Goal: Task Accomplishment & Management: Manage account settings

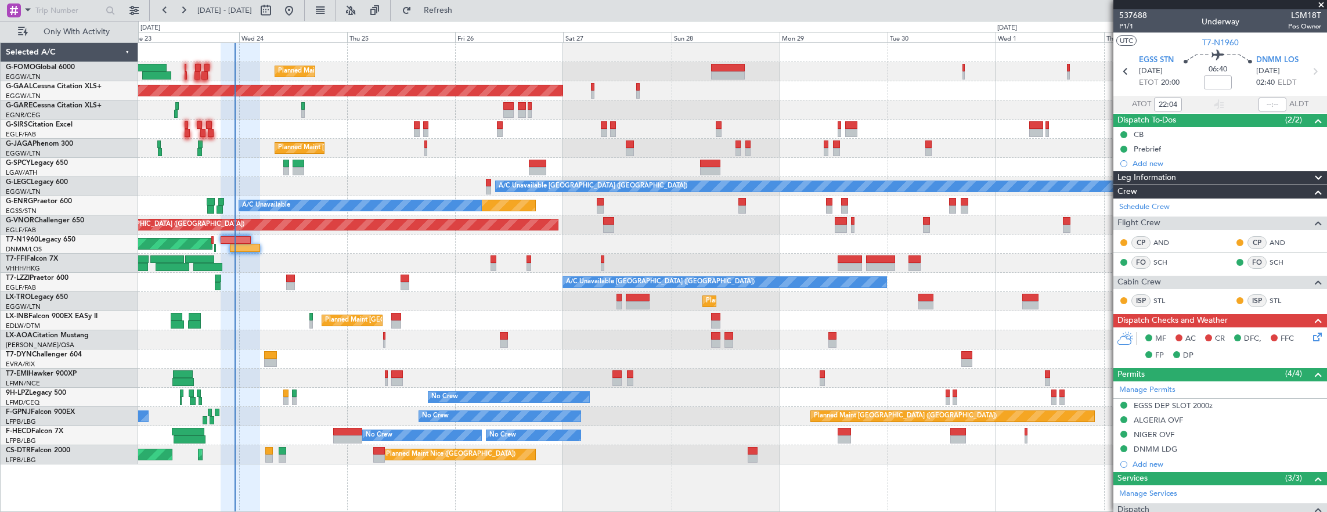
click at [299, 276] on div "A/C Unavailable [GEOGRAPHIC_DATA] ([GEOGRAPHIC_DATA]) A/C Unavailable [GEOGRAPH…" at bounding box center [732, 282] width 1189 height 19
click at [295, 276] on div "A/C Unavailable [GEOGRAPHIC_DATA] ([GEOGRAPHIC_DATA]) A/C Unavailable [GEOGRAPH…" at bounding box center [732, 282] width 1189 height 19
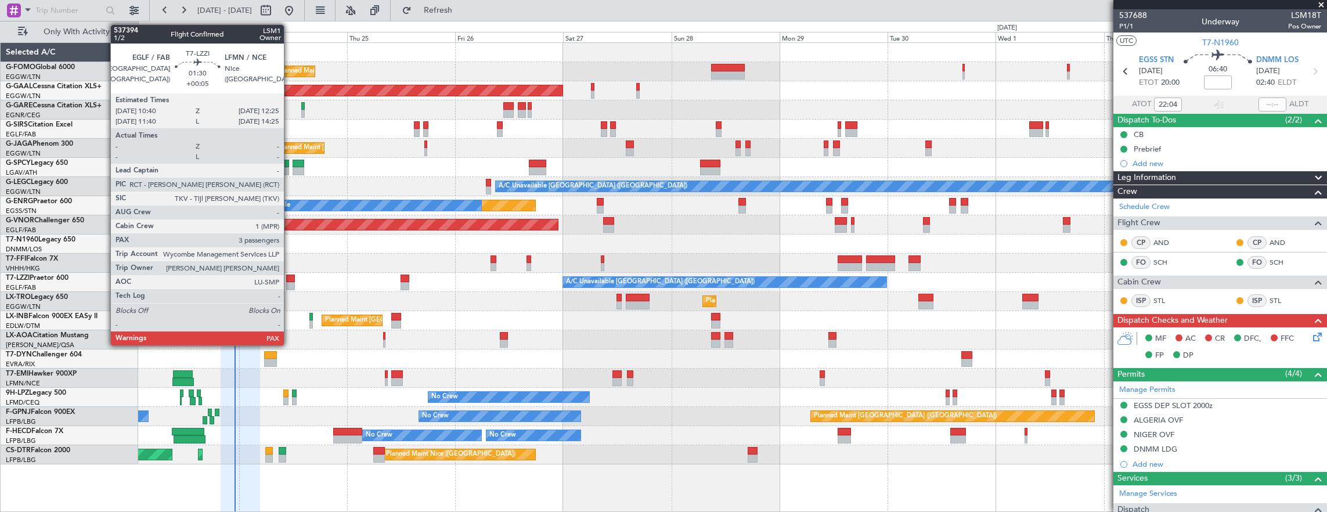
click at [290, 277] on div at bounding box center [290, 279] width 8 height 8
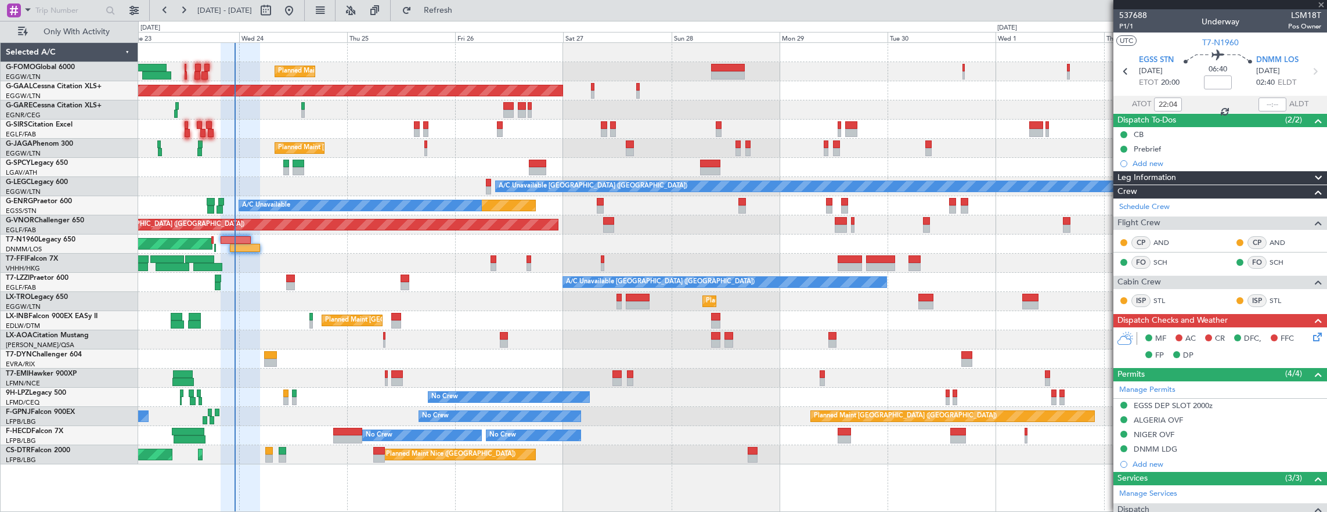
type input "+00:05"
type input "3"
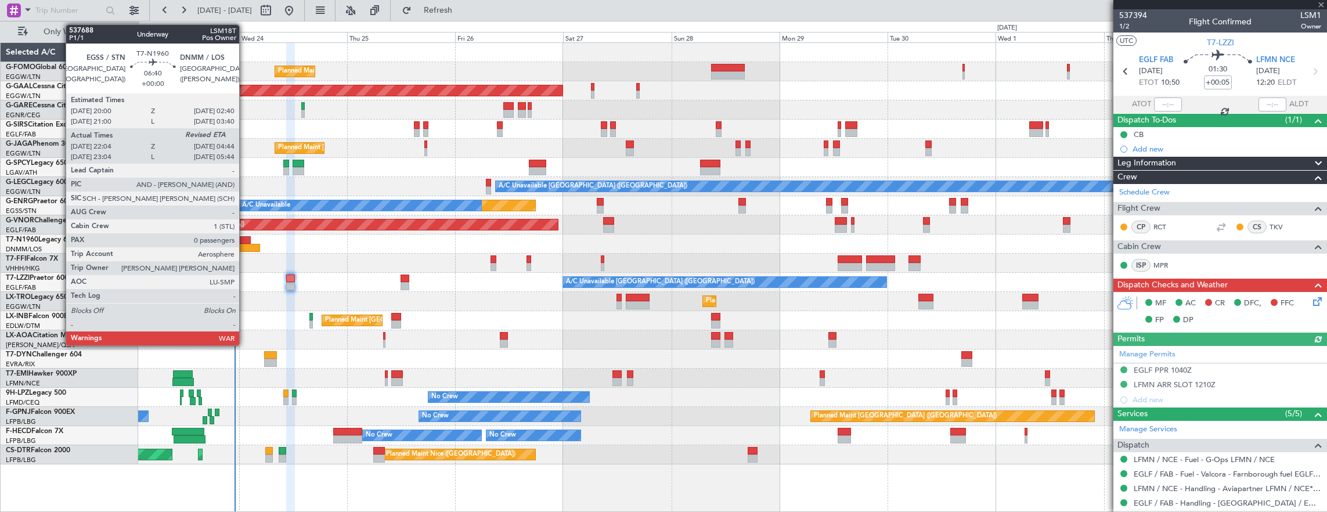
click at [245, 240] on div at bounding box center [236, 240] width 30 height 8
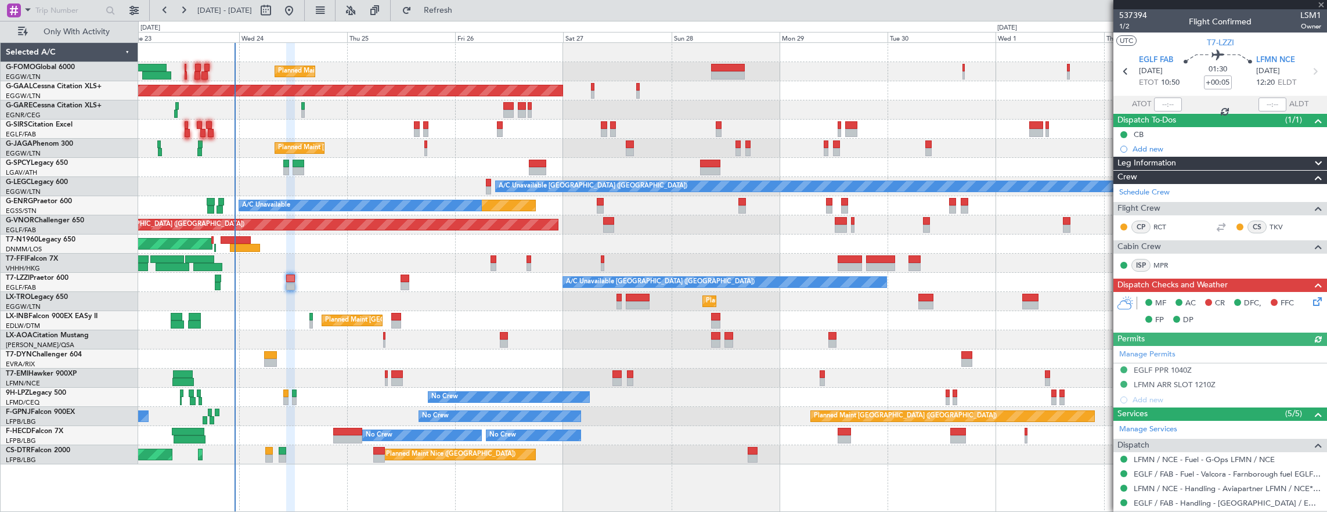
type input "22:04"
type input "0"
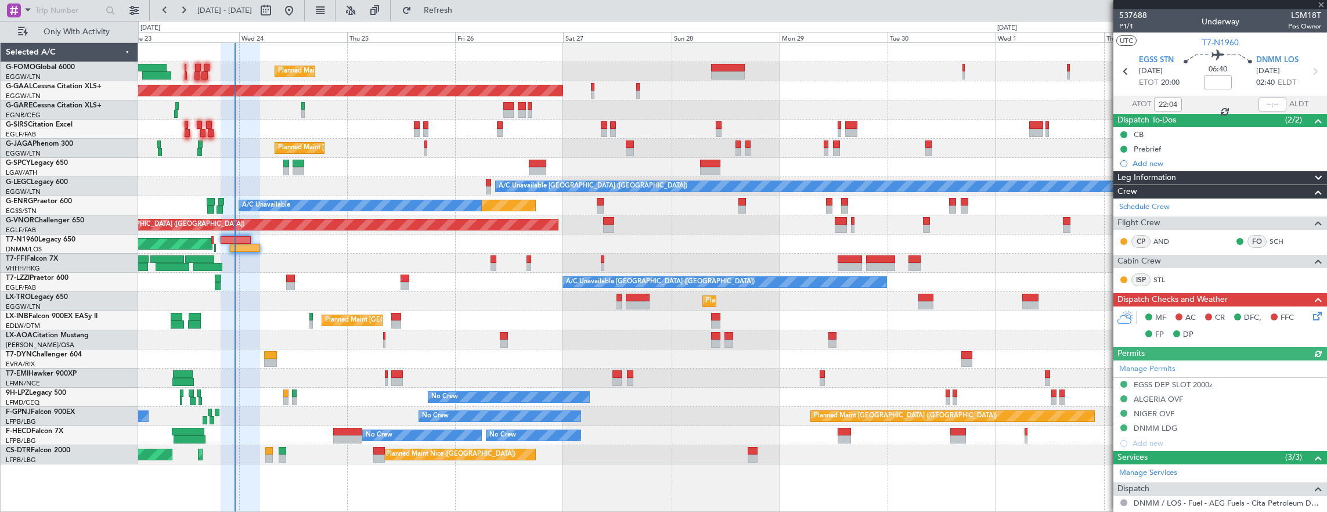
click at [1311, 315] on icon at bounding box center [1315, 314] width 9 height 9
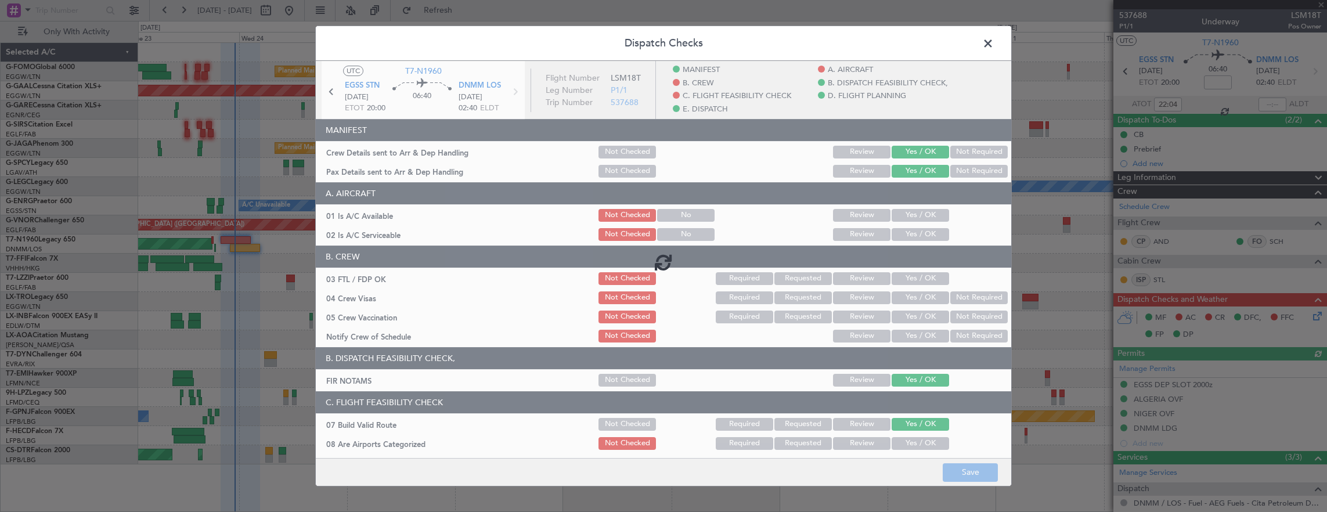
click at [921, 226] on div at bounding box center [664, 262] width 696 height 402
click at [918, 215] on div at bounding box center [664, 262] width 696 height 402
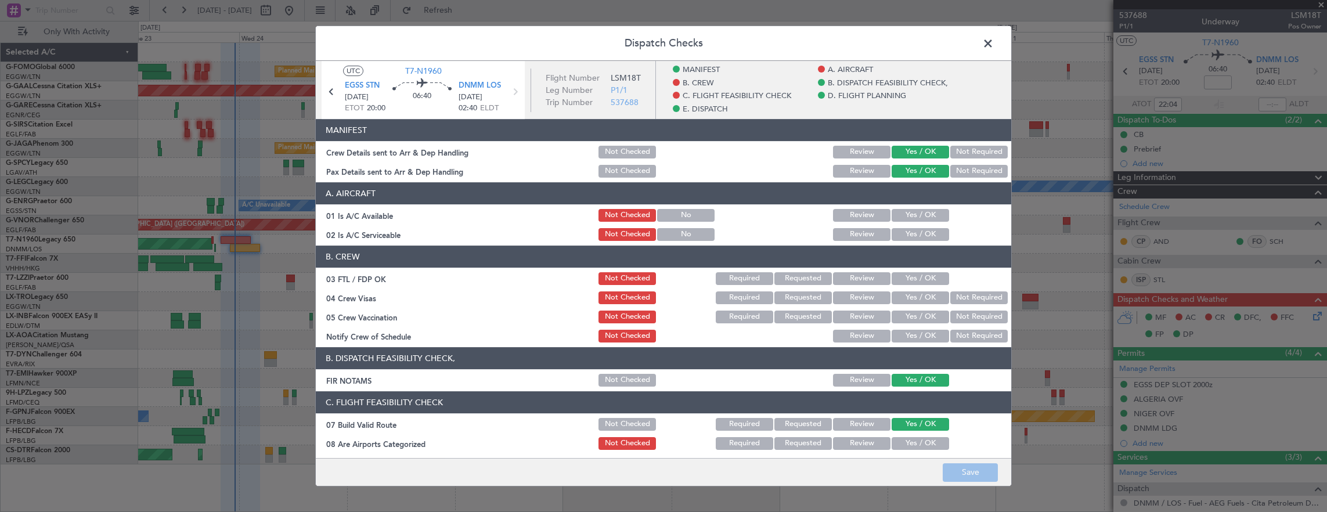
click at [911, 218] on button "Yes / OK" at bounding box center [920, 215] width 57 height 13
click at [912, 231] on button "Yes / OK" at bounding box center [920, 234] width 57 height 13
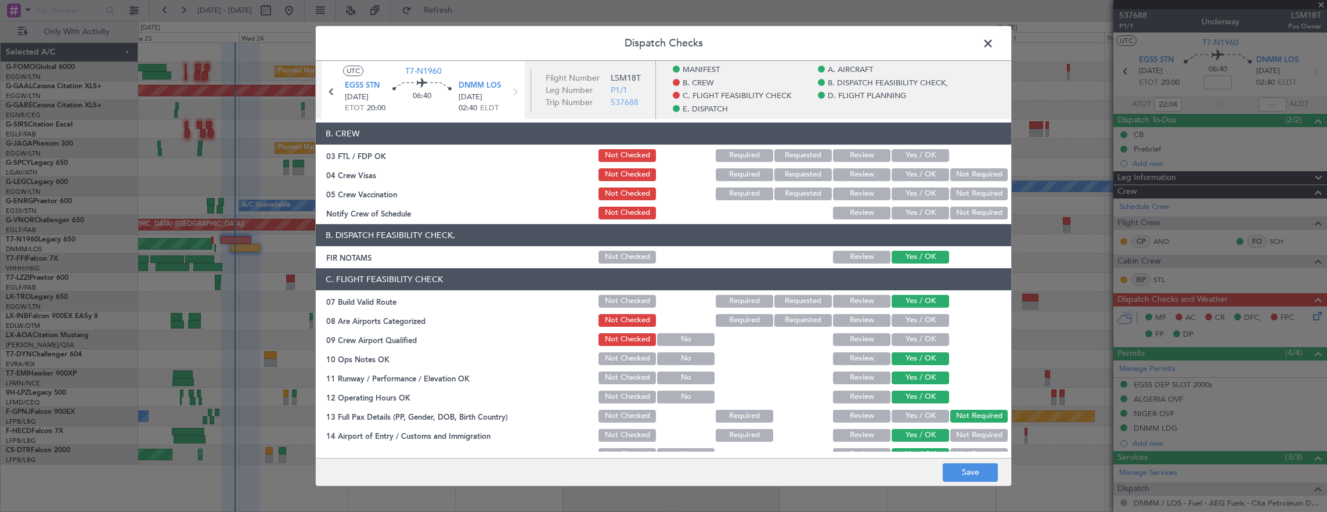
scroll to position [174, 0]
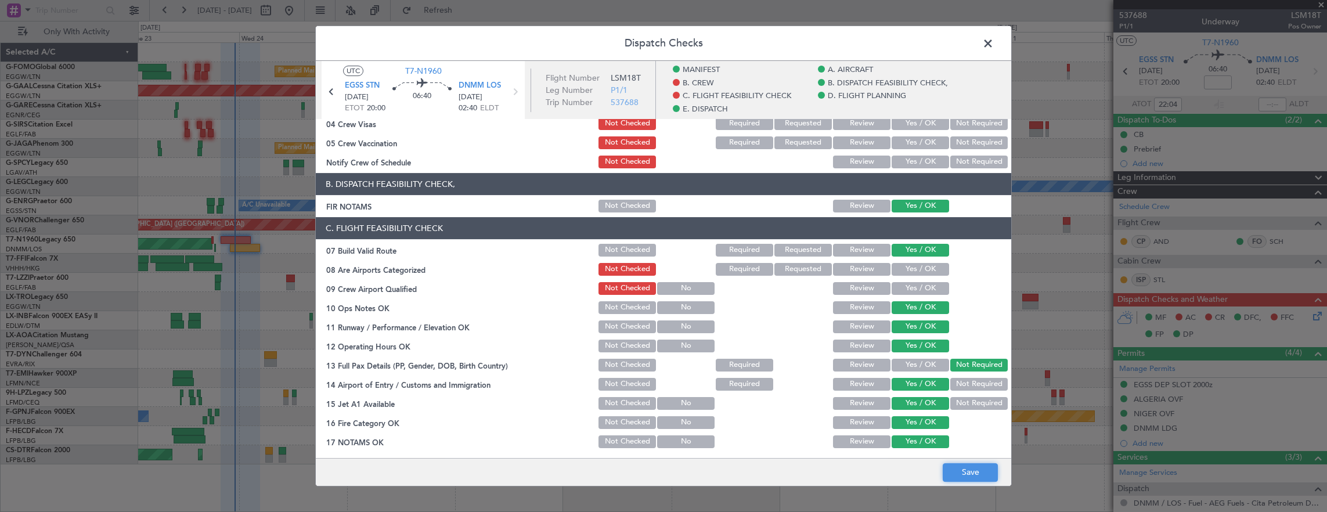
click at [977, 474] on button "Save" at bounding box center [970, 472] width 55 height 19
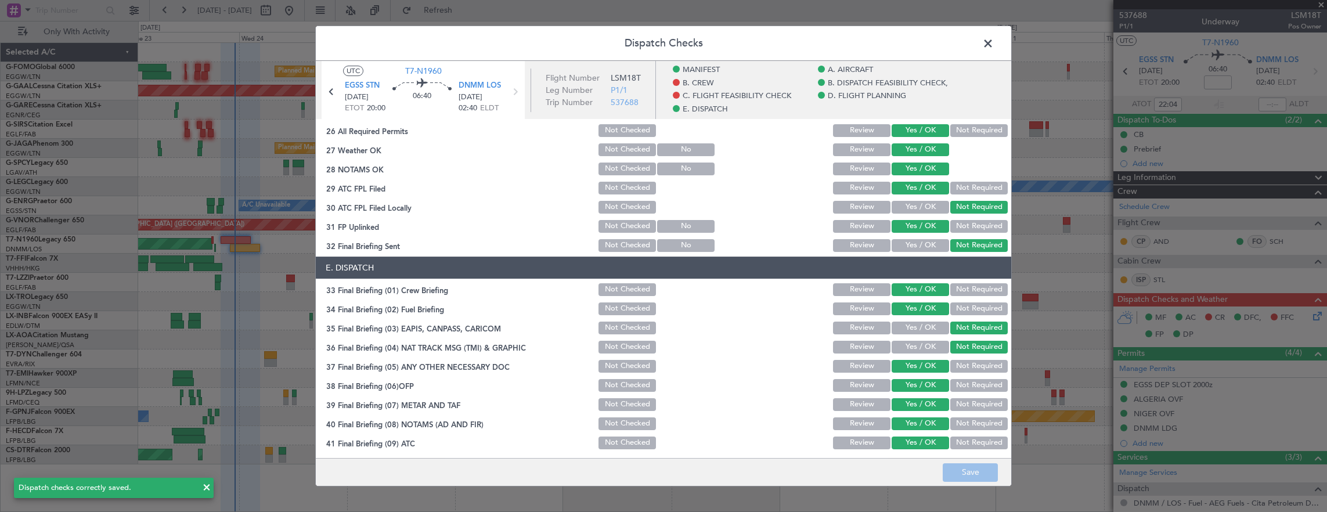
scroll to position [743, 0]
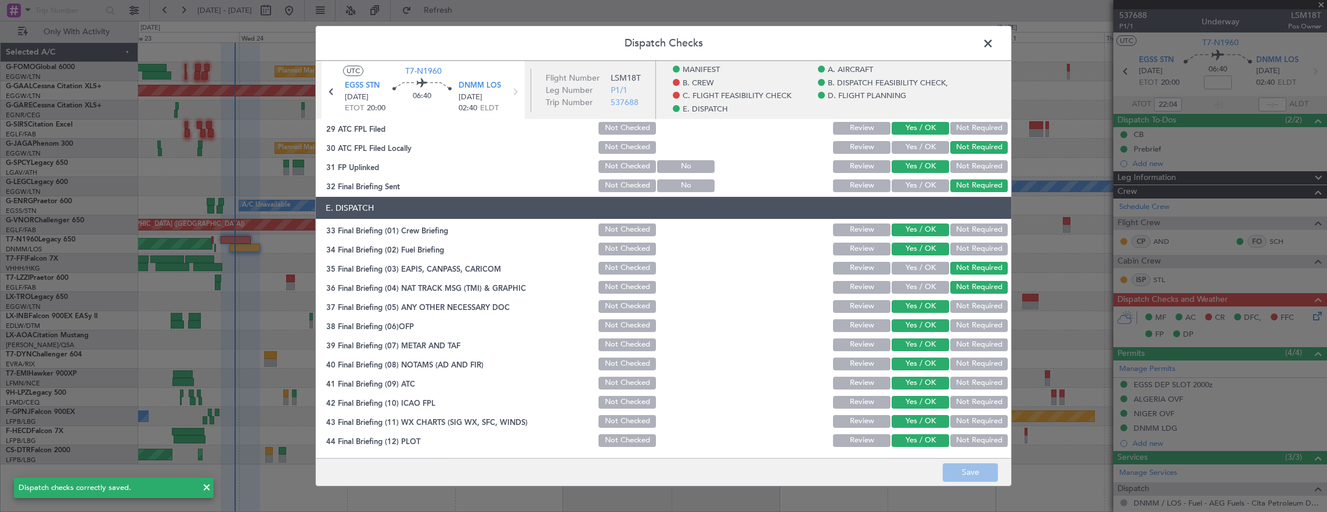
click at [986, 53] on header "Dispatch Checks" at bounding box center [664, 43] width 696 height 35
click at [994, 46] on span at bounding box center [994, 46] width 0 height 23
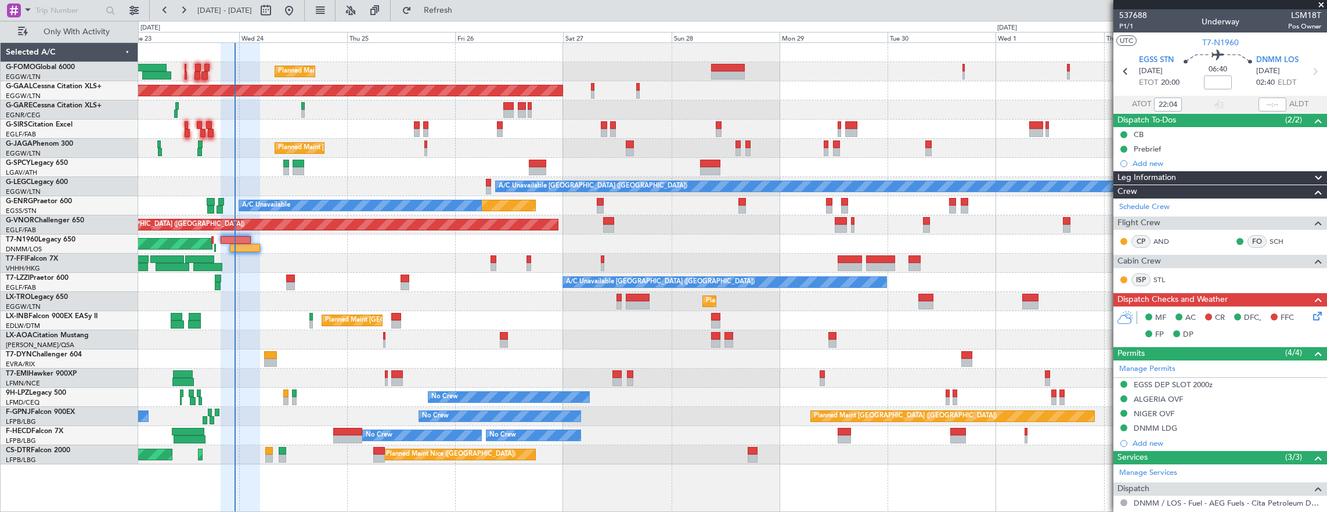
click at [350, 436] on div at bounding box center [347, 440] width 29 height 8
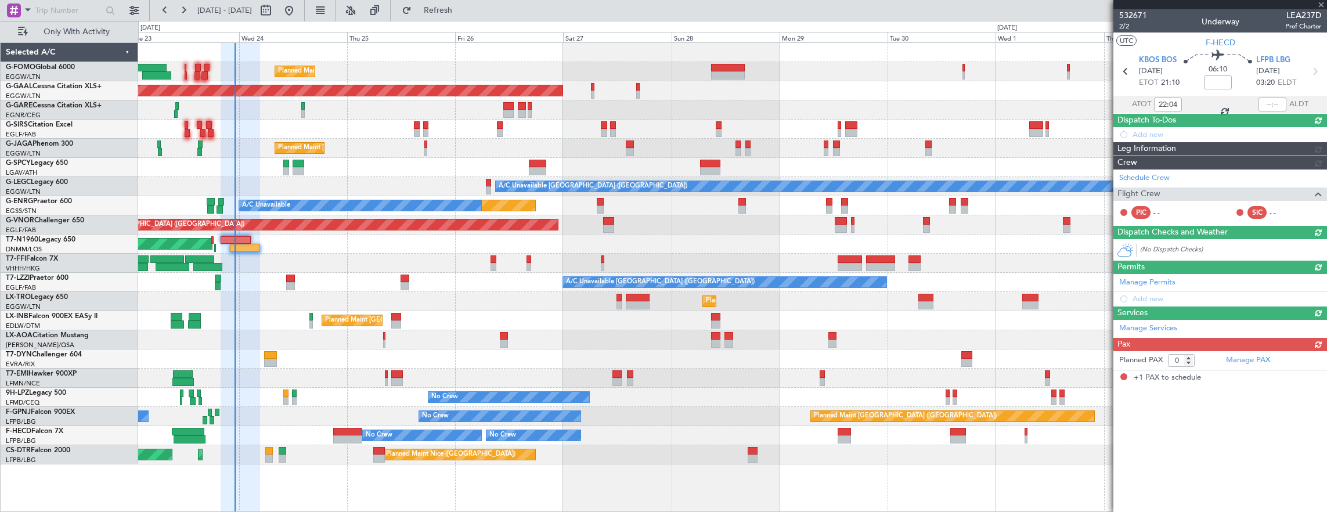
type input "+00:05"
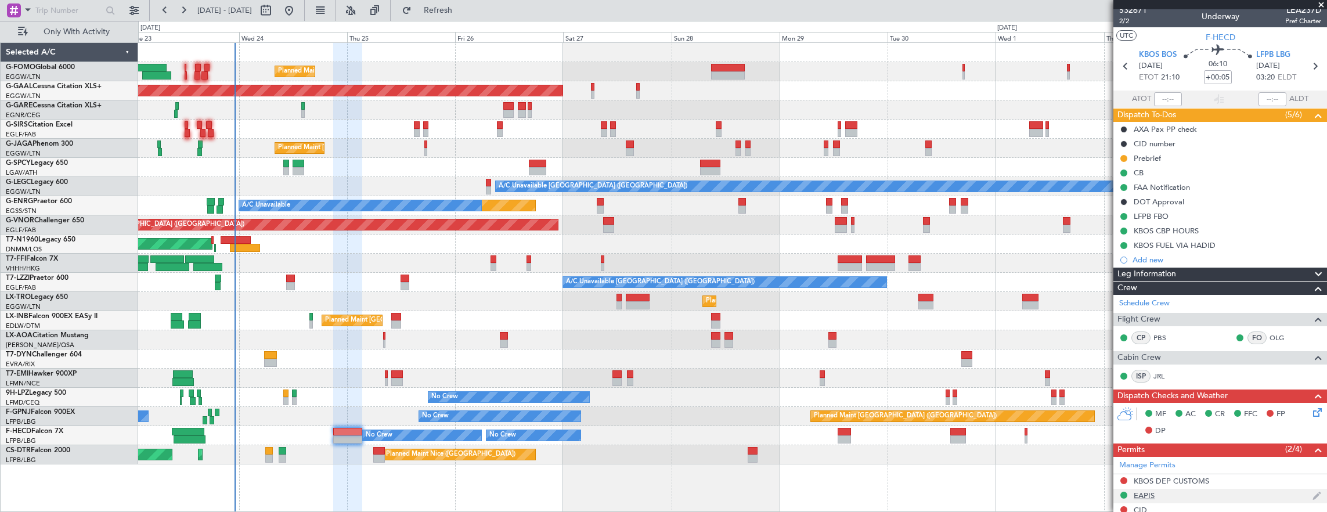
scroll to position [0, 0]
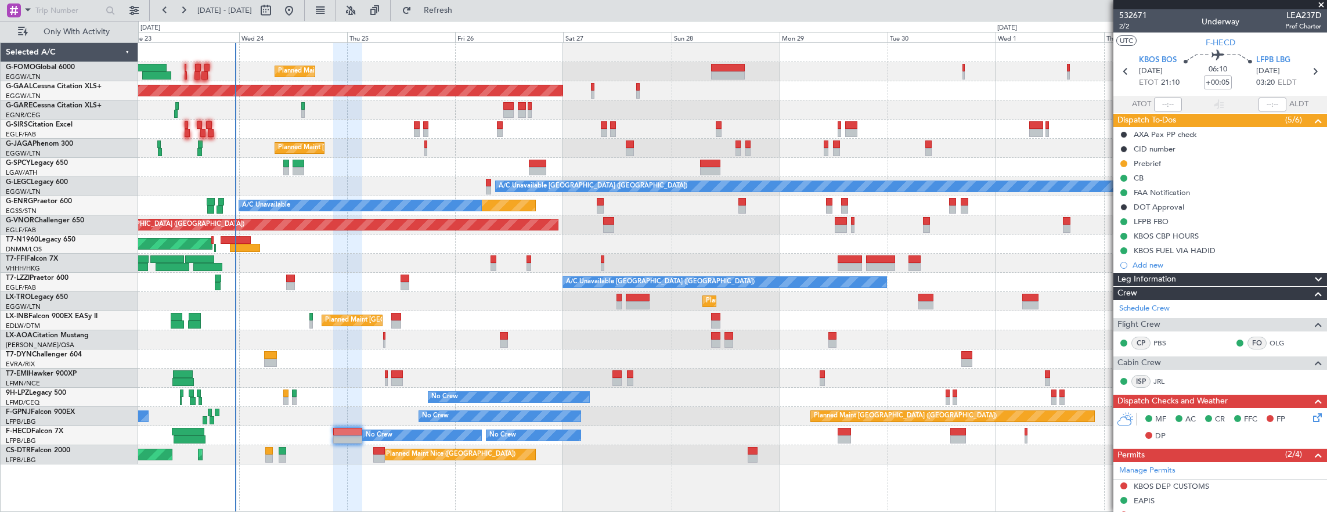
click at [91, 92] on div "EGGW/LTN London ([GEOGRAPHIC_DATA])" at bounding box center [72, 97] width 132 height 10
click at [89, 84] on link "G-GAAL Cessna Citation XLS+" at bounding box center [54, 86] width 96 height 7
click at [1185, 275] on div "Leg Information" at bounding box center [1221, 279] width 214 height 13
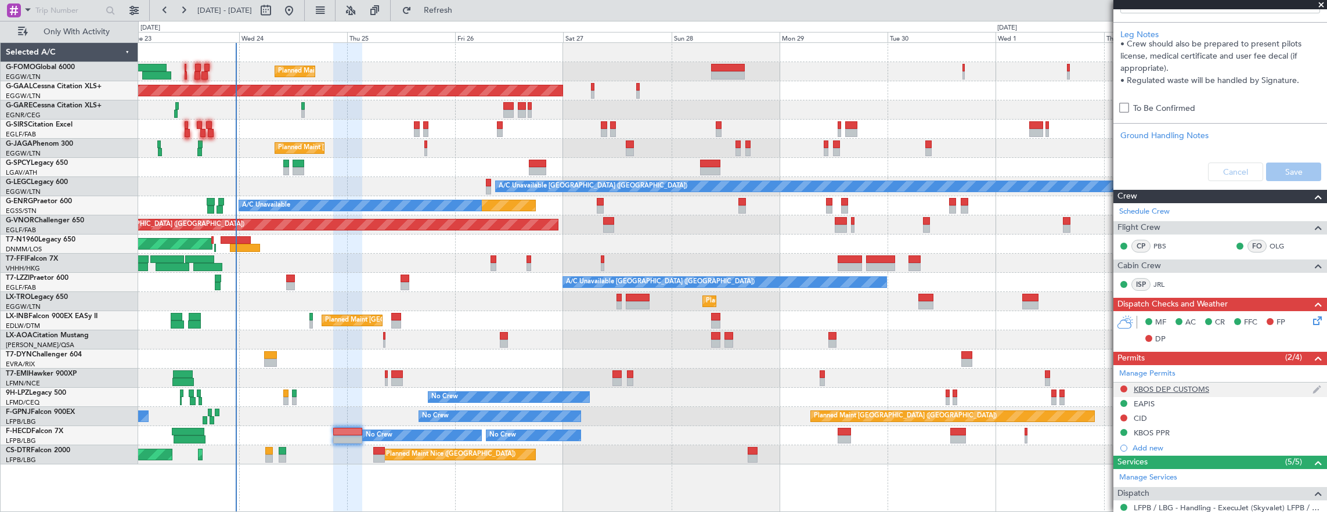
scroll to position [465, 0]
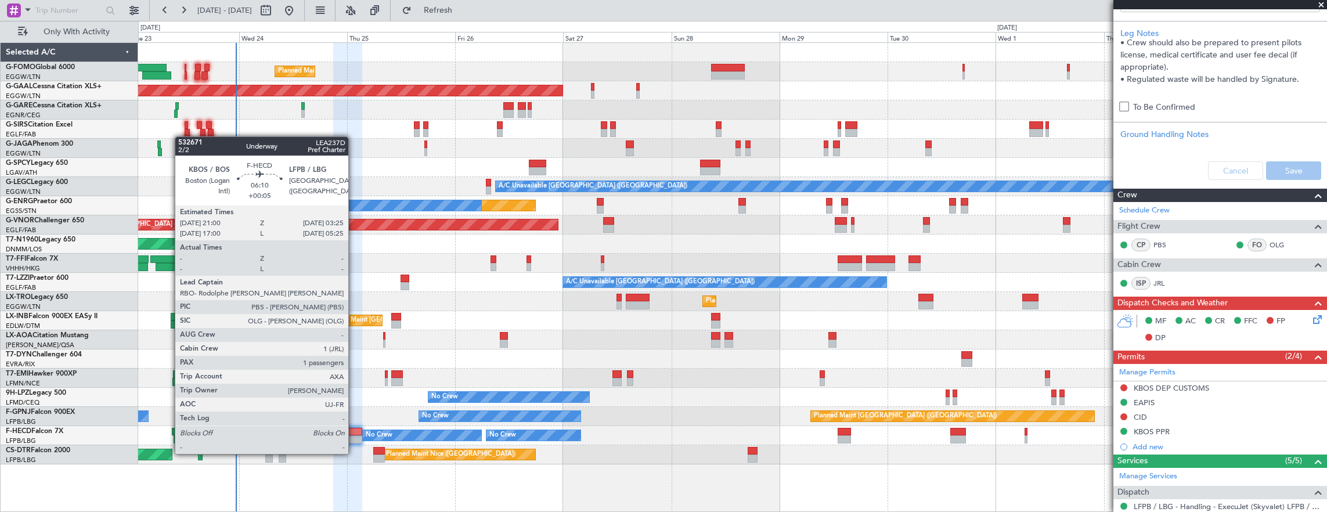
click at [351, 436] on div at bounding box center [347, 440] width 29 height 8
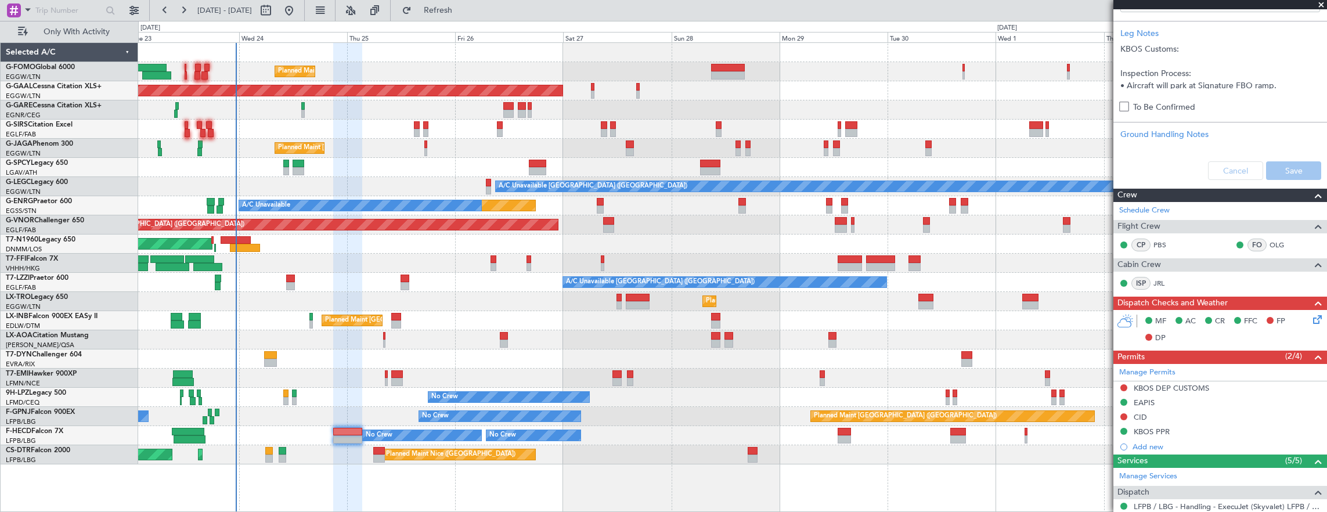
click at [757, 463] on div "AOG Maint Sofia [GEOGRAPHIC_DATA] ([GEOGRAPHIC_DATA]) Planned Maint Sofia" at bounding box center [732, 454] width 1189 height 19
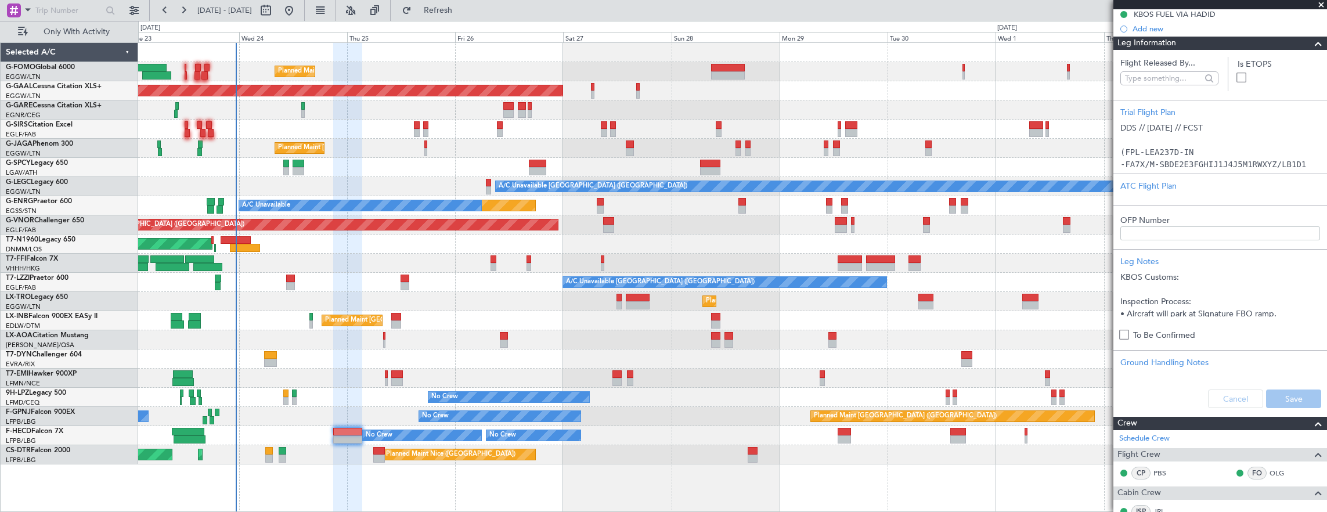
scroll to position [290, 0]
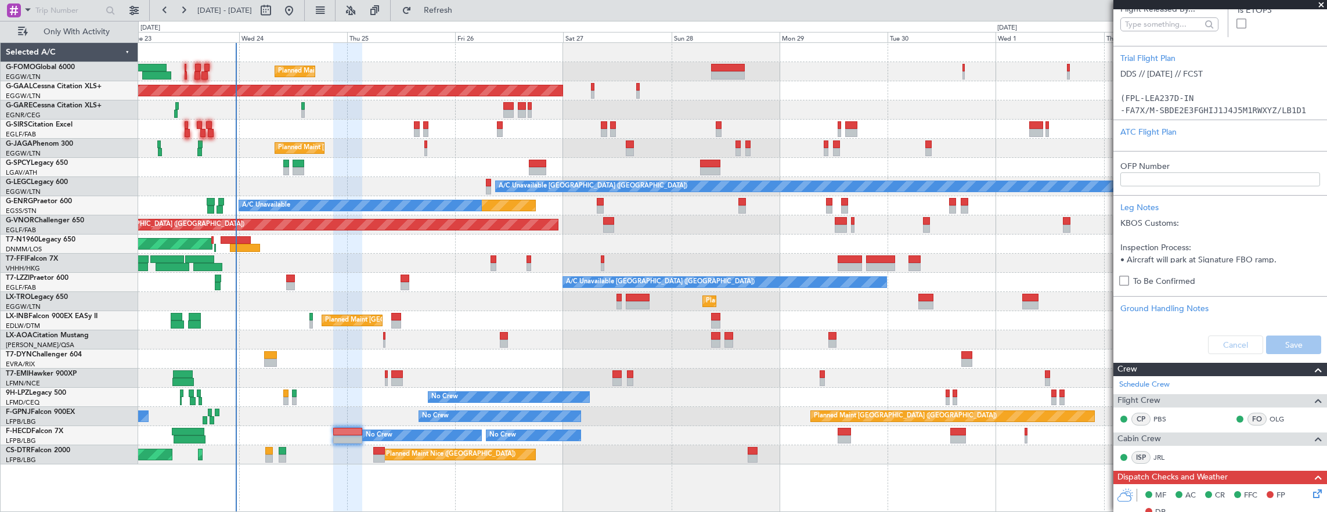
click at [398, 140] on div "Planned Maint [GEOGRAPHIC_DATA] ([GEOGRAPHIC_DATA])" at bounding box center [732, 148] width 1189 height 19
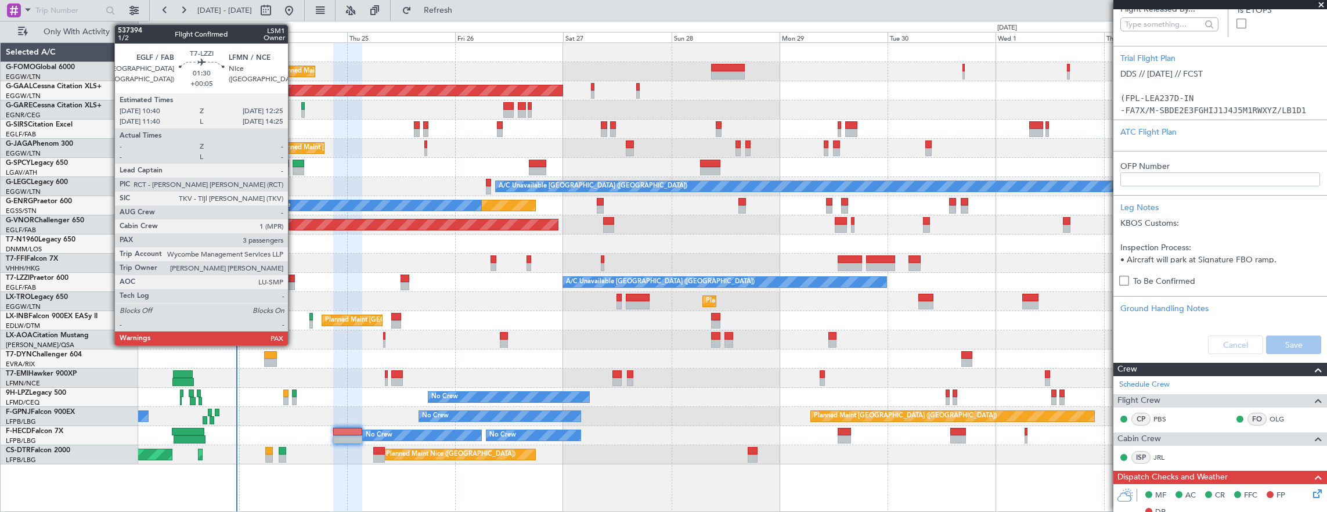
click at [294, 284] on div at bounding box center [290, 286] width 8 height 8
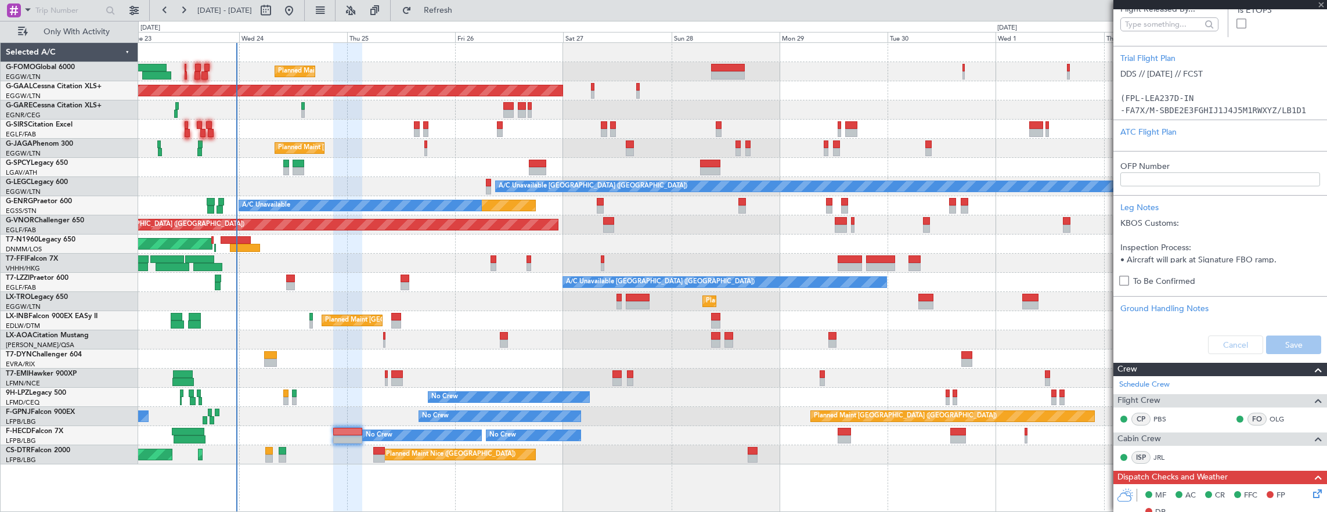
type input "3"
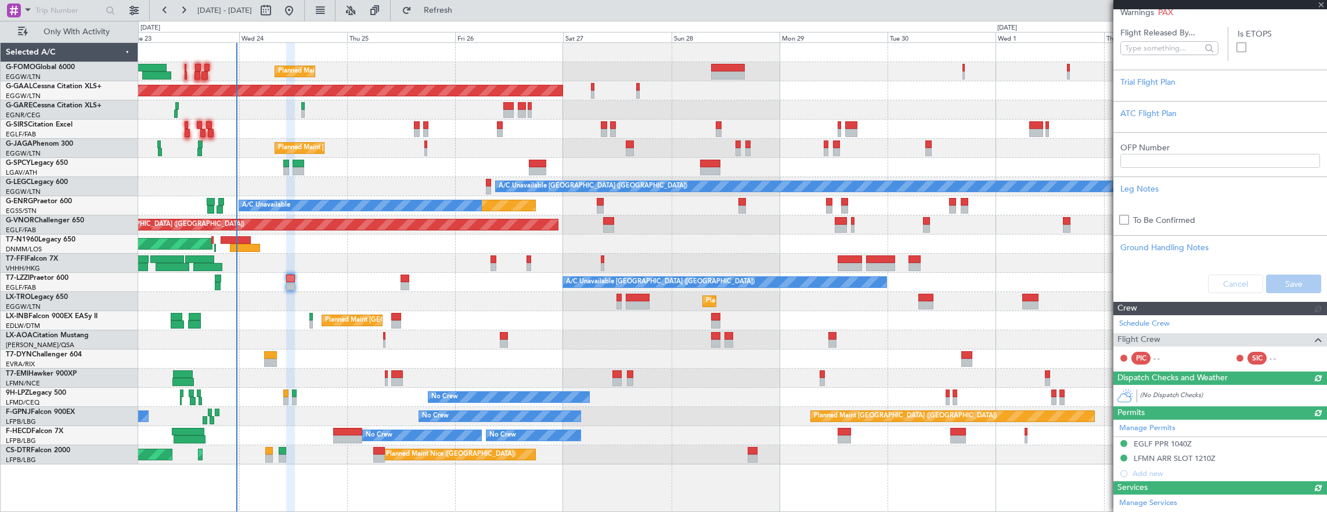
scroll to position [195, 0]
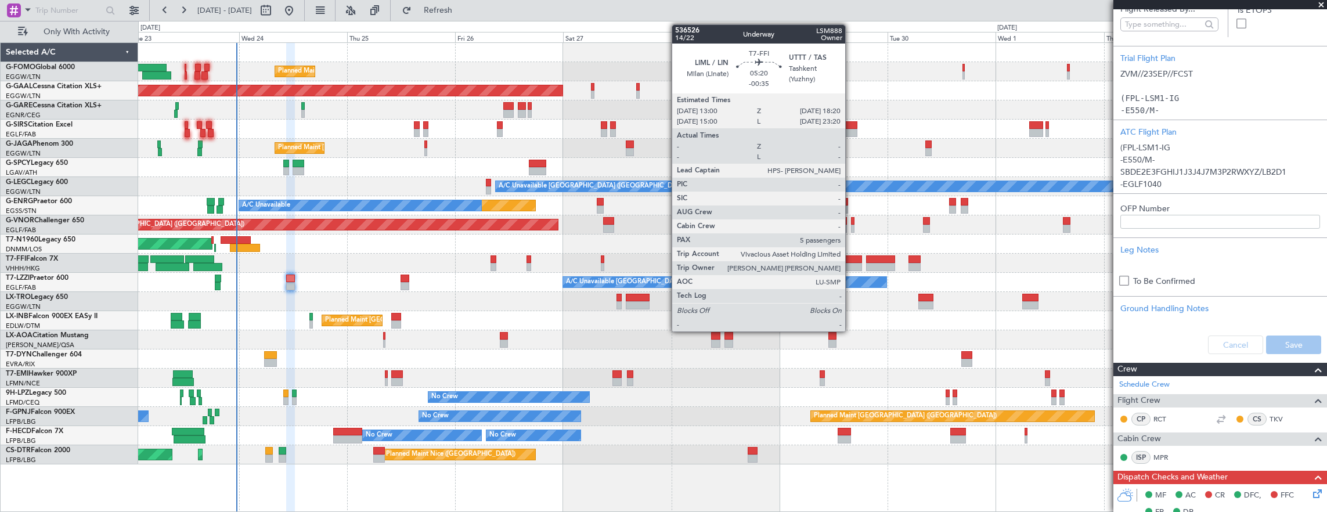
click at [851, 259] on div at bounding box center [850, 260] width 24 height 8
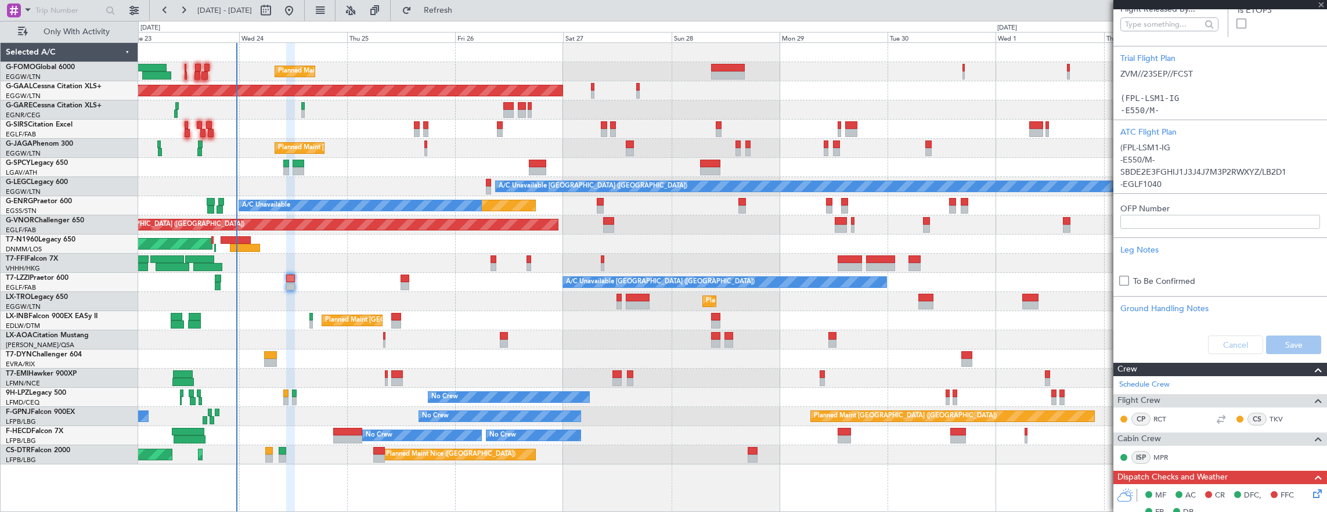
type input "-00:35"
type input "5"
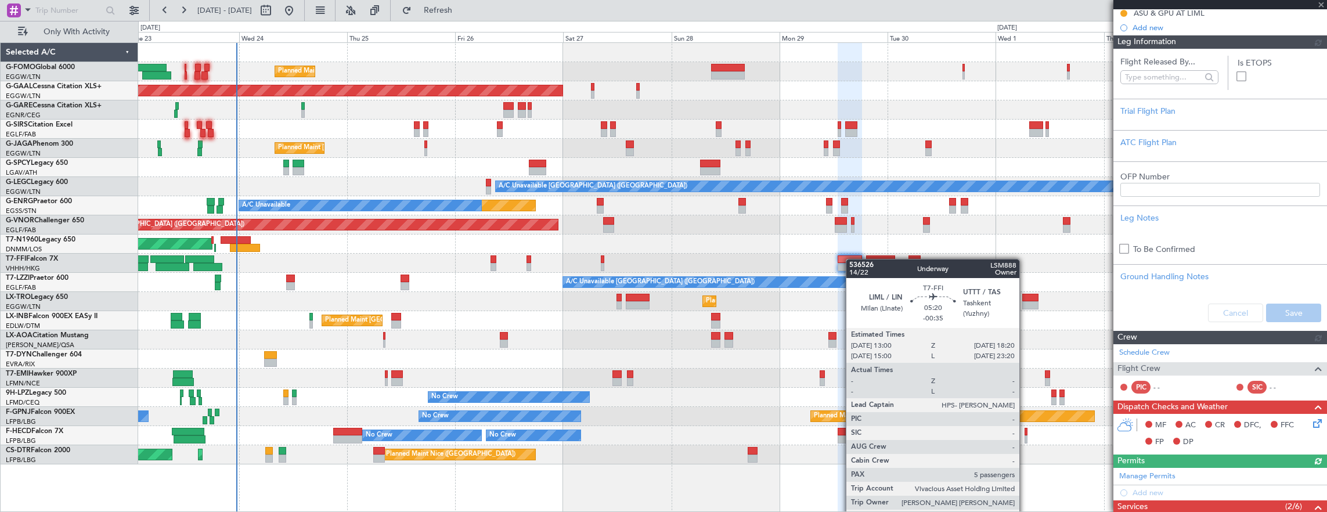
scroll to position [203, 0]
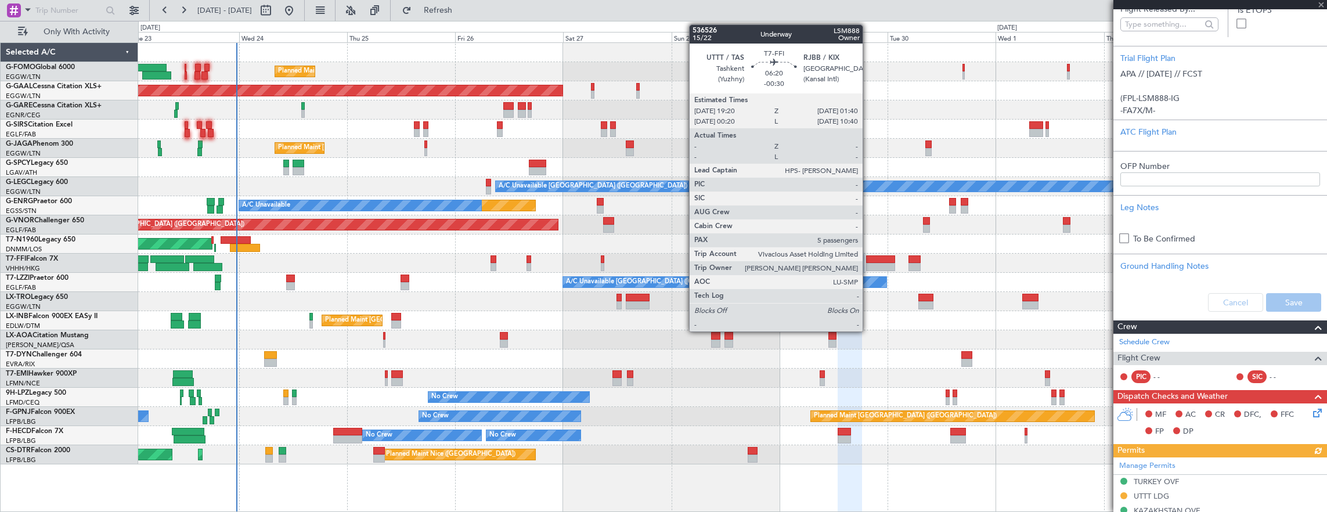
click at [871, 257] on div at bounding box center [880, 260] width 29 height 8
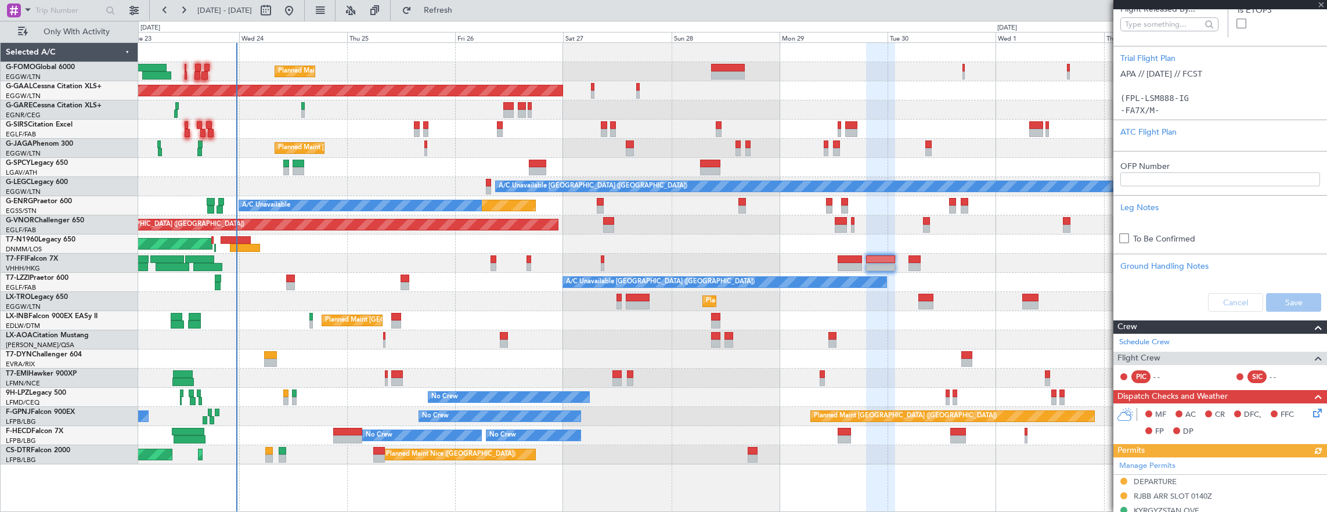
scroll to position [44, 0]
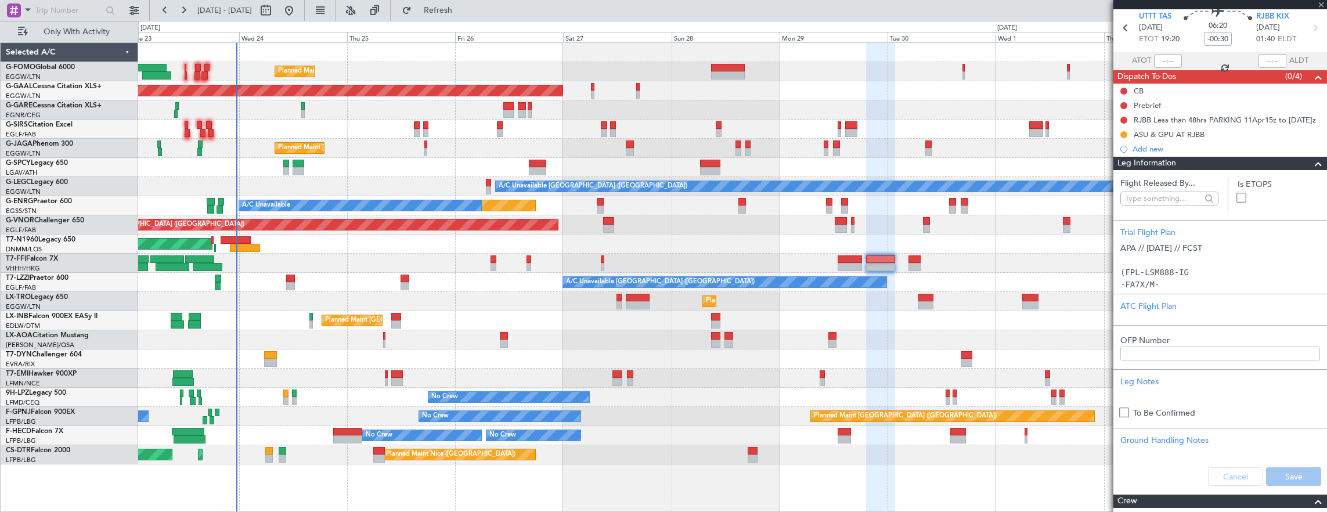
click at [1158, 159] on span "Leg Information" at bounding box center [1147, 163] width 59 height 13
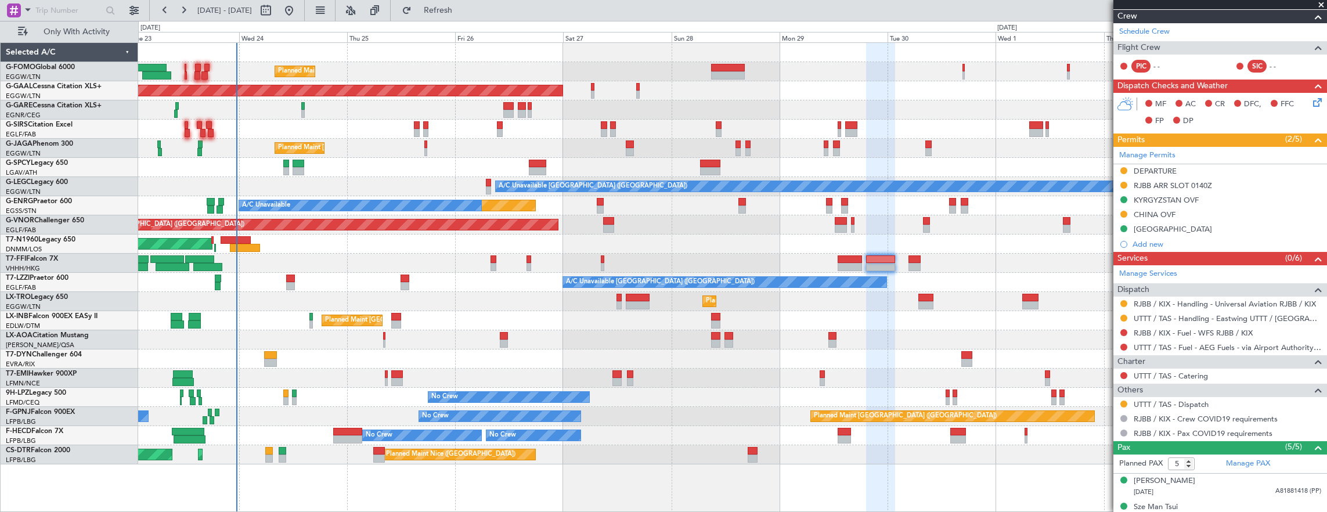
scroll to position [293, 0]
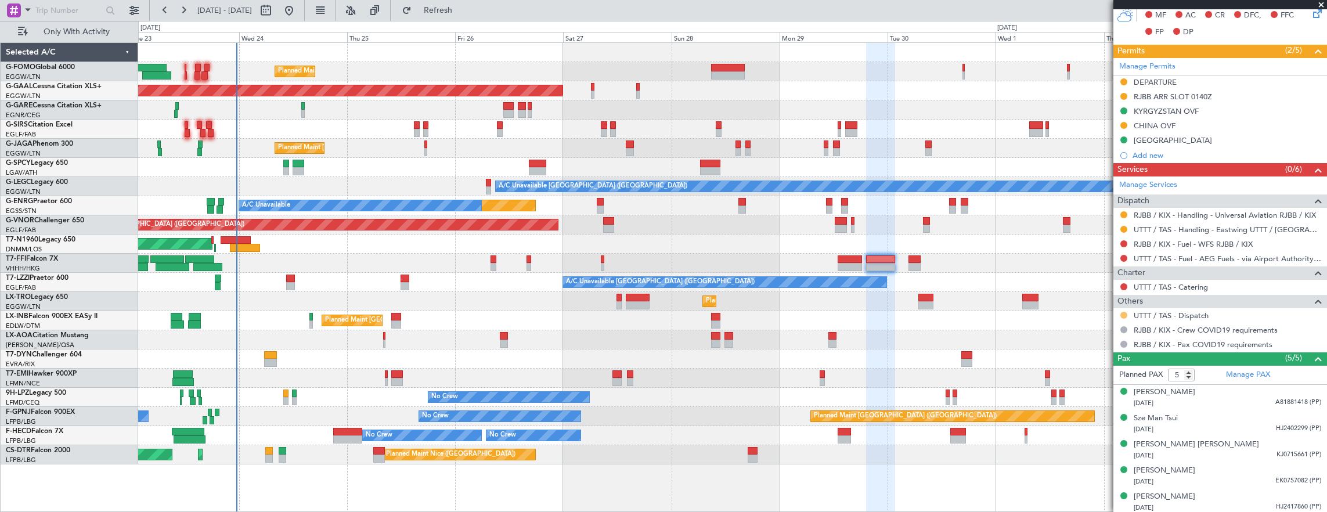
click at [1124, 312] on button at bounding box center [1124, 315] width 7 height 7
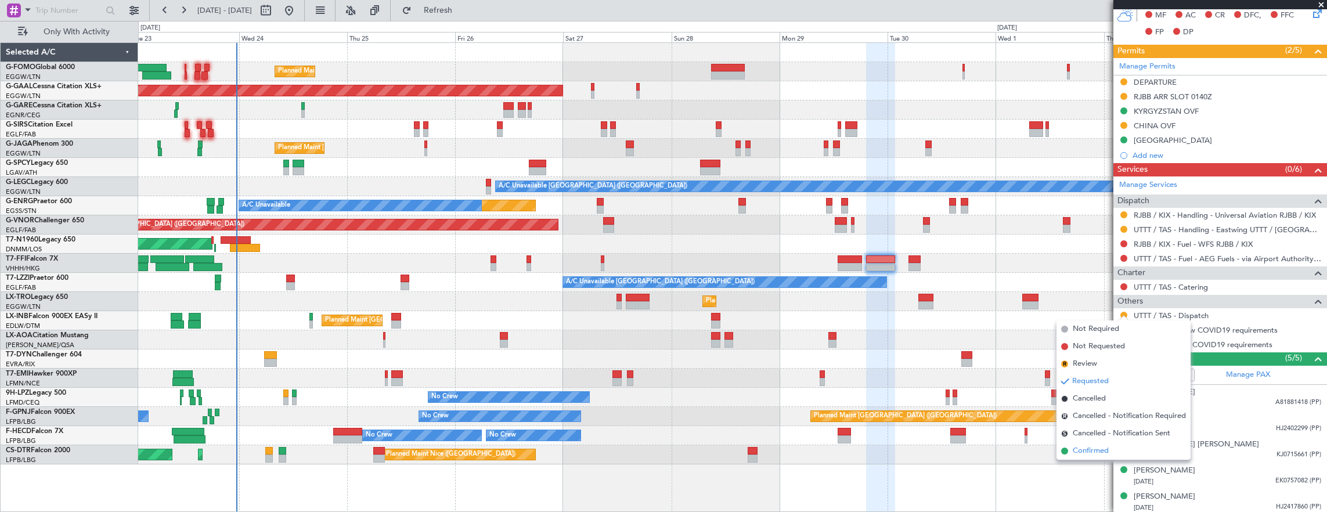
click at [1080, 454] on span "Confirmed" at bounding box center [1091, 451] width 36 height 12
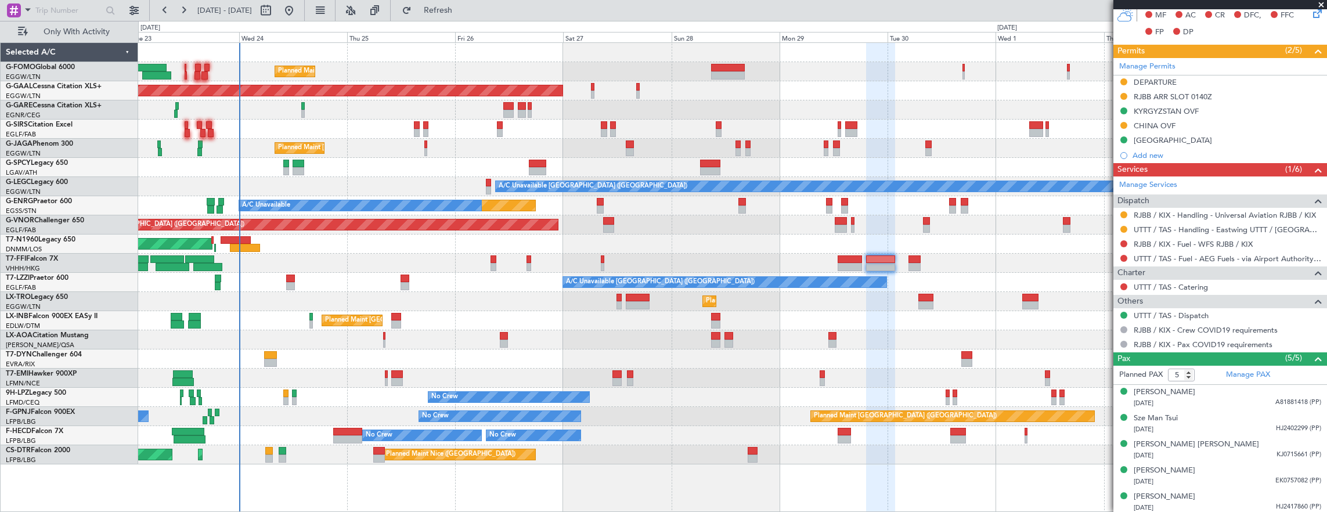
click at [350, 425] on div "Planned Maint [GEOGRAPHIC_DATA] ([GEOGRAPHIC_DATA]) No Crew No Crew Planned Mai…" at bounding box center [732, 416] width 1189 height 19
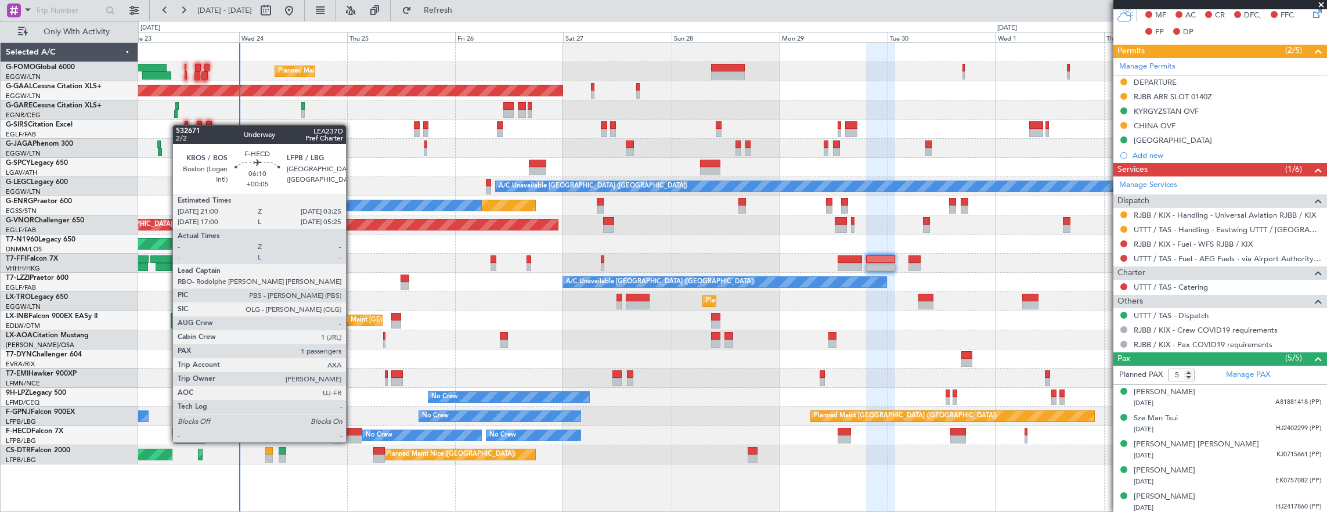
click at [353, 434] on div at bounding box center [347, 432] width 29 height 8
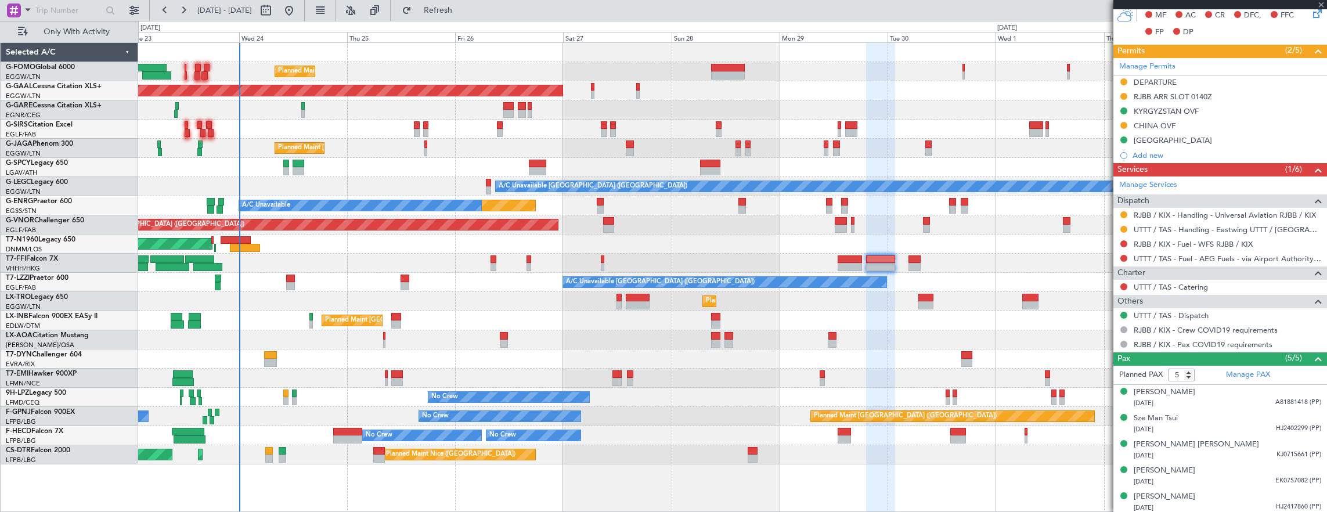
type input "+00:05"
type input "1"
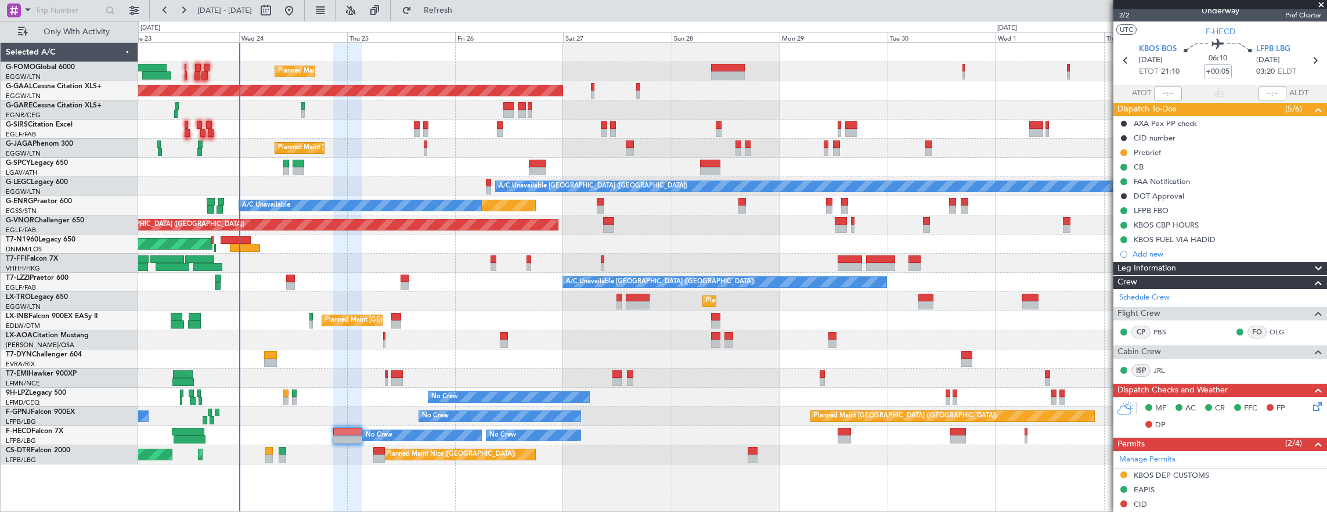
scroll to position [0, 0]
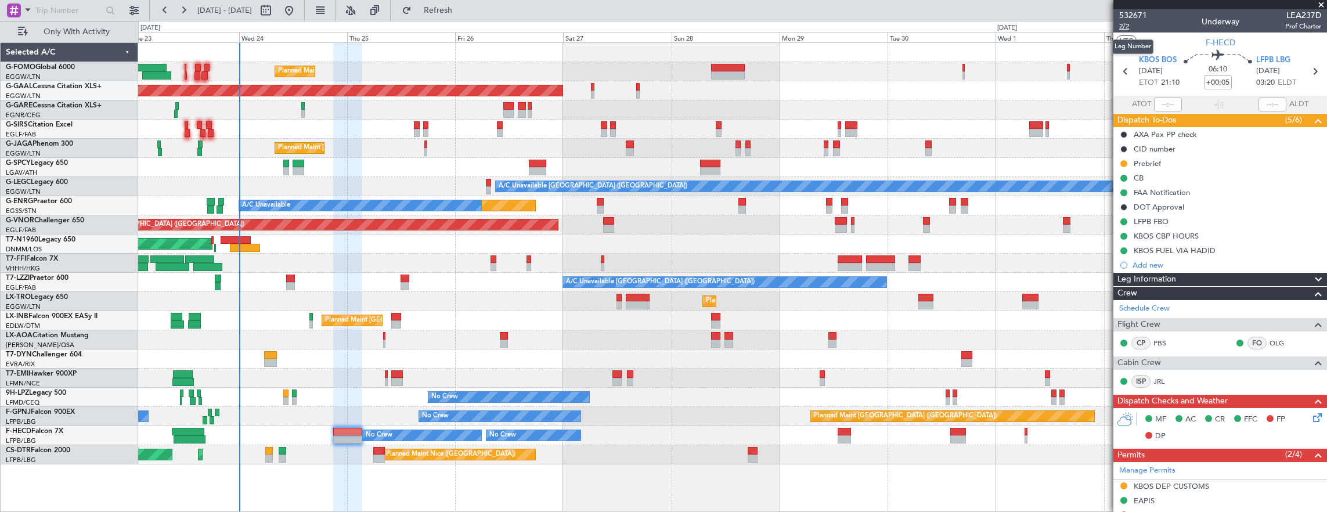
click at [1131, 22] on span "2/2" at bounding box center [1134, 26] width 28 height 10
click at [1146, 62] on span "KBOS BOS" at bounding box center [1158, 61] width 38 height 12
